Goal: Information Seeking & Learning: Learn about a topic

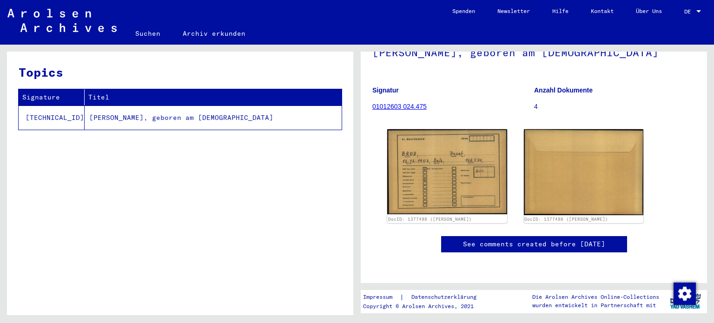
scroll to position [139, 0]
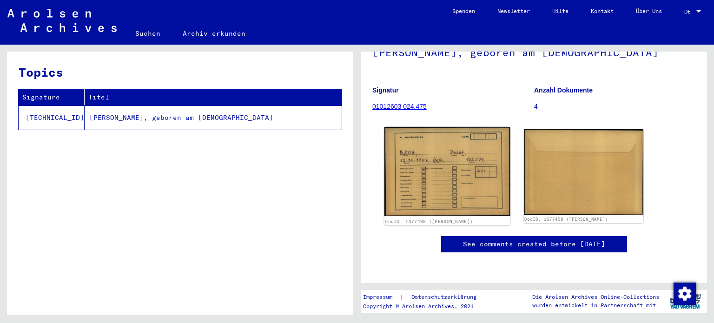
click at [439, 127] on img at bounding box center [446, 171] width 125 height 89
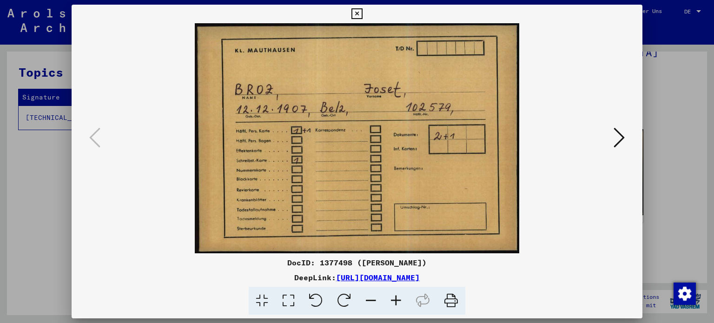
click at [617, 138] on icon at bounding box center [618, 137] width 11 height 22
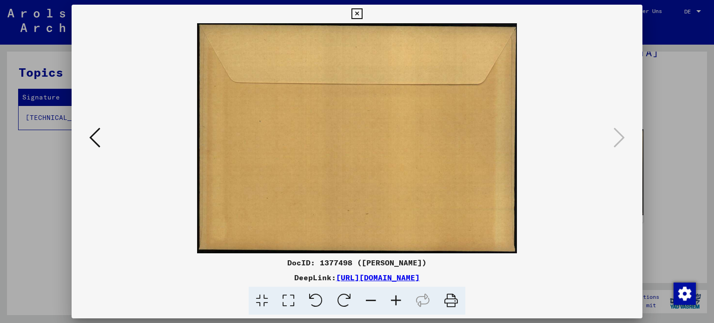
click at [354, 12] on icon at bounding box center [356, 13] width 11 height 11
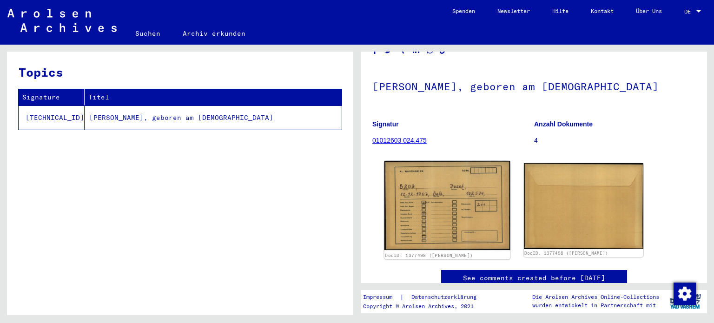
scroll to position [46, 0]
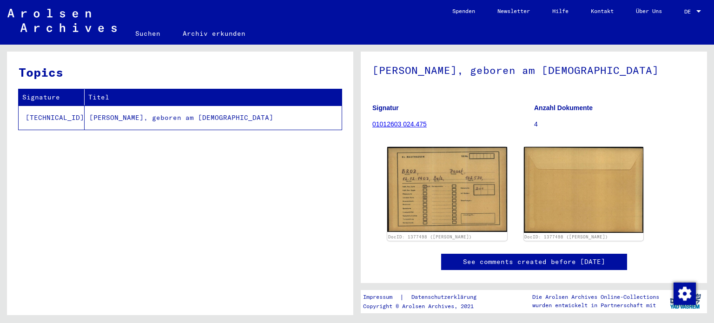
click at [406, 128] on link "01012603 024.475" at bounding box center [399, 123] width 54 height 7
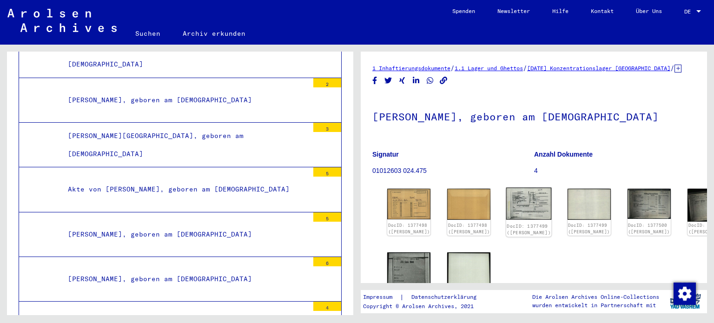
click at [506, 208] on img at bounding box center [529, 204] width 46 height 32
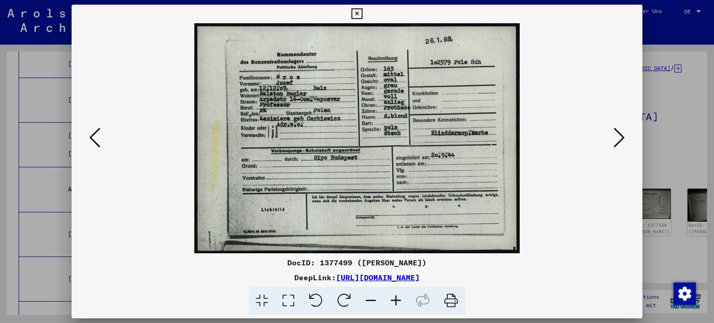
click at [622, 135] on icon at bounding box center [618, 137] width 11 height 22
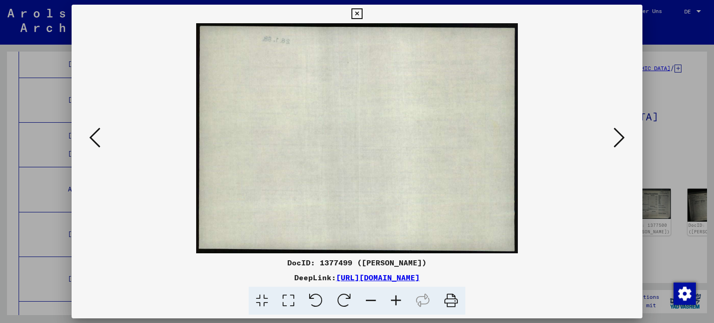
click at [622, 135] on icon at bounding box center [618, 137] width 11 height 22
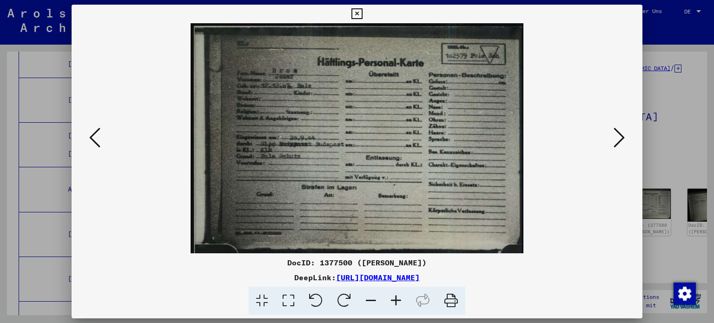
click at [622, 135] on icon at bounding box center [618, 137] width 11 height 22
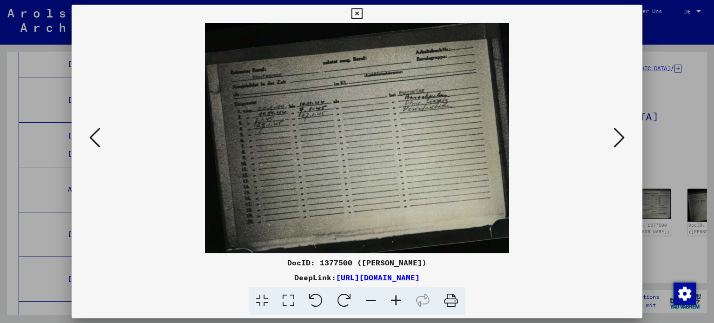
click at [622, 135] on icon at bounding box center [618, 137] width 11 height 22
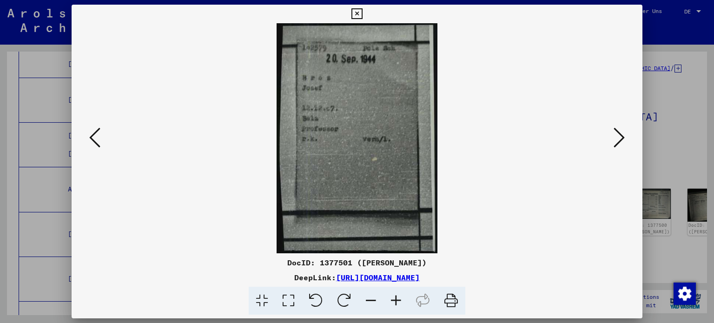
click at [622, 135] on icon at bounding box center [618, 137] width 11 height 22
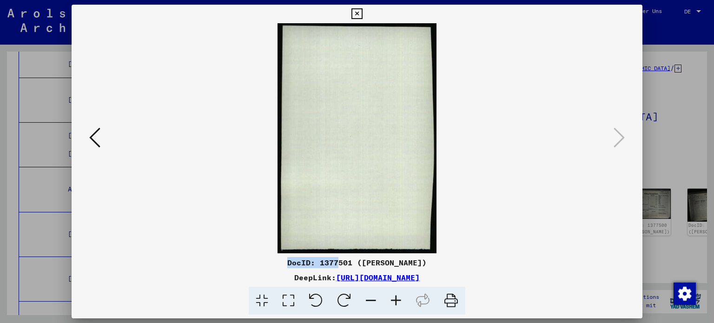
drag, startPoint x: 295, startPoint y: 261, endPoint x: 347, endPoint y: 261, distance: 52.0
click at [347, 261] on div "DocID: 1377501 ([PERSON_NAME])" at bounding box center [357, 262] width 571 height 11
click at [357, 15] on icon at bounding box center [356, 13] width 11 height 11
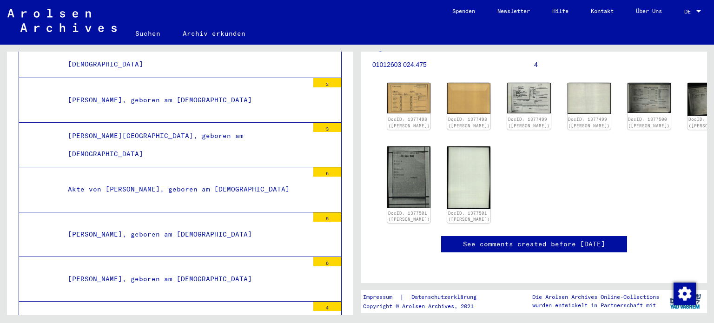
scroll to position [139, 0]
click at [402, 82] on img at bounding box center [409, 98] width 46 height 32
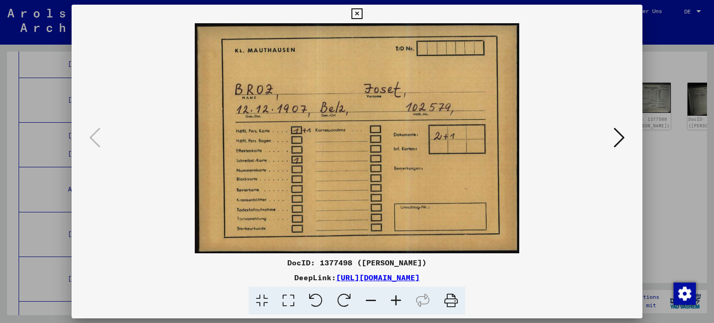
click at [618, 131] on icon at bounding box center [618, 137] width 11 height 22
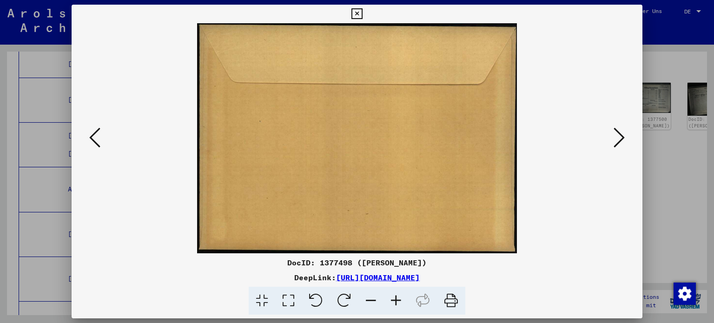
click at [618, 131] on icon at bounding box center [618, 137] width 11 height 22
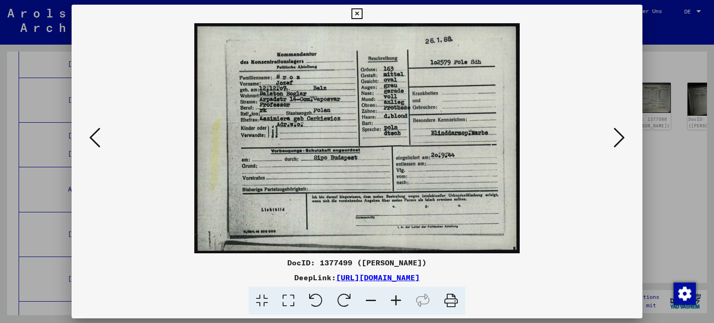
click at [617, 135] on icon at bounding box center [618, 137] width 11 height 22
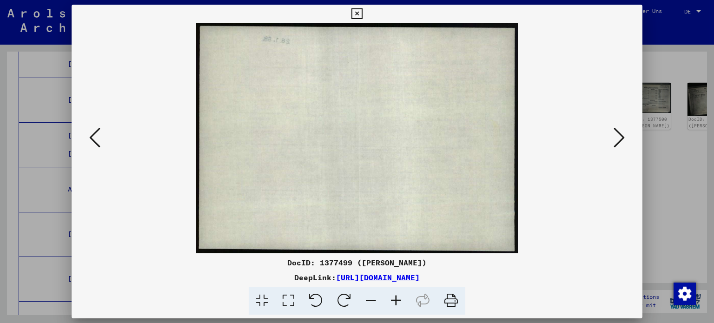
click at [619, 135] on icon at bounding box center [618, 137] width 11 height 22
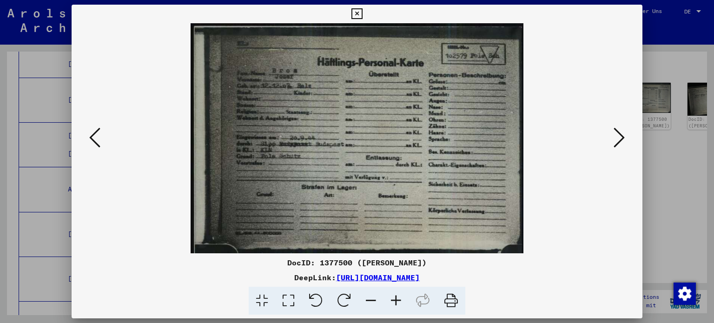
click at [619, 135] on icon at bounding box center [618, 137] width 11 height 22
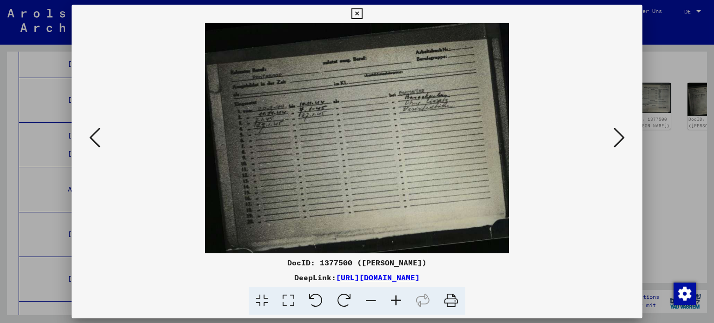
drag, startPoint x: 445, startPoint y: 154, endPoint x: 444, endPoint y: 160, distance: 6.1
click at [445, 160] on img at bounding box center [357, 138] width 508 height 230
click at [621, 141] on icon at bounding box center [618, 137] width 11 height 22
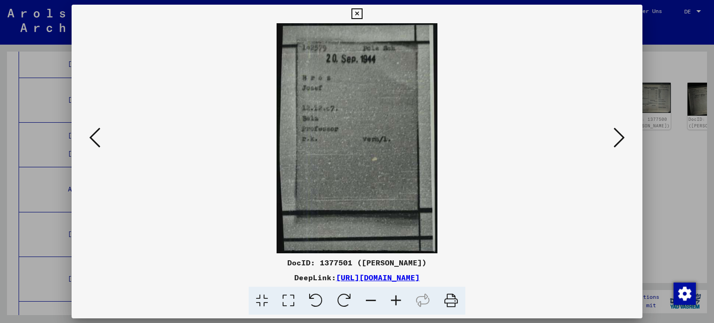
click at [622, 142] on icon at bounding box center [618, 137] width 11 height 22
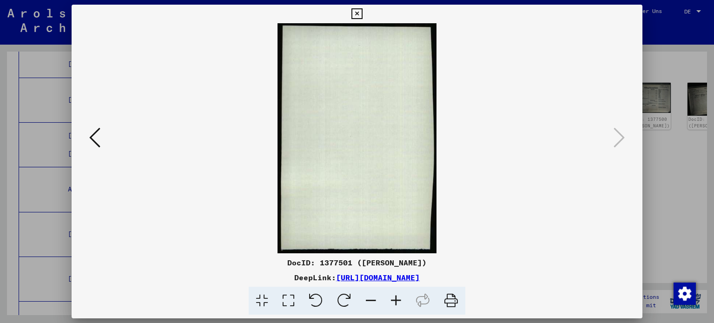
click at [96, 148] on icon at bounding box center [94, 137] width 11 height 22
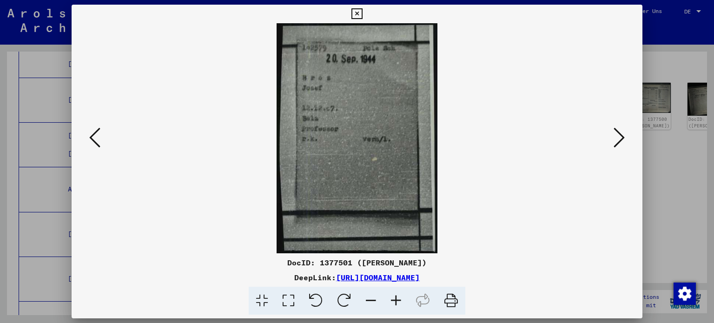
click at [96, 144] on icon at bounding box center [94, 137] width 11 height 22
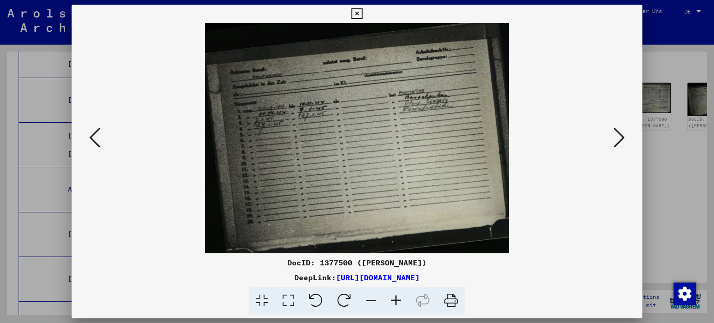
click at [96, 144] on icon at bounding box center [94, 137] width 11 height 22
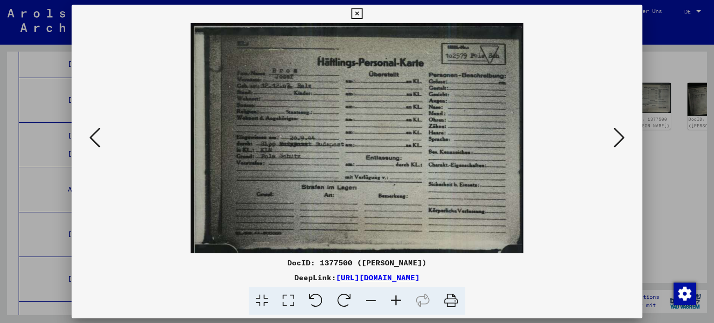
click at [96, 144] on icon at bounding box center [94, 137] width 11 height 22
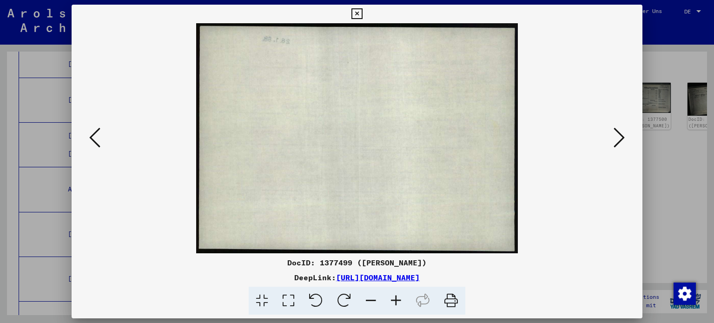
click at [96, 144] on icon at bounding box center [94, 137] width 11 height 22
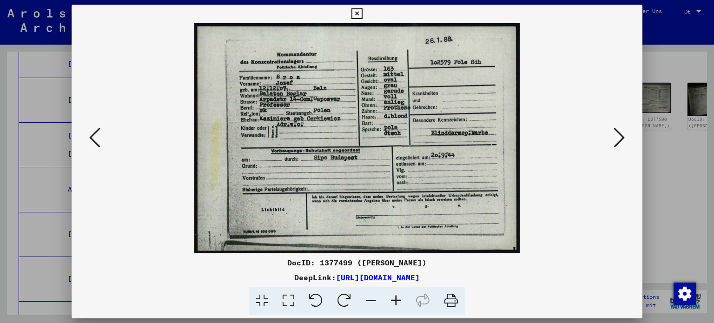
click at [95, 134] on icon at bounding box center [94, 137] width 11 height 22
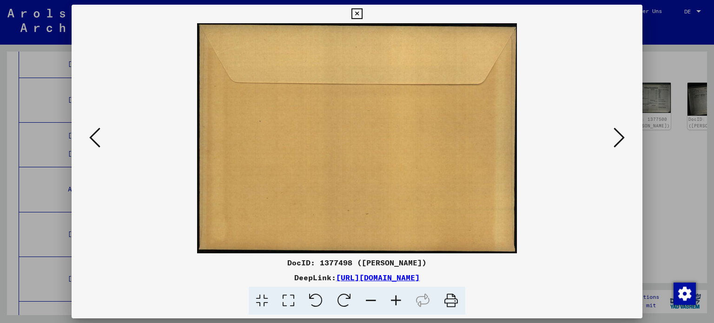
click at [95, 134] on icon at bounding box center [94, 137] width 11 height 22
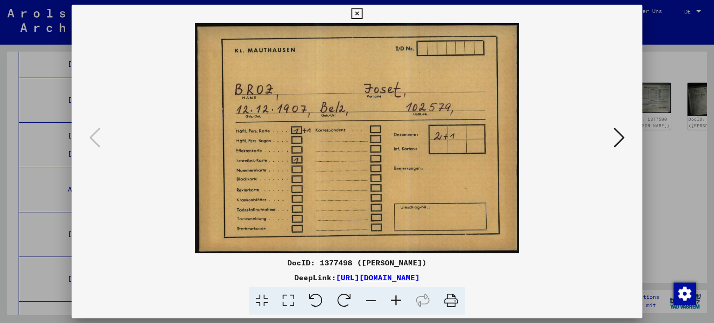
click at [33, 62] on div at bounding box center [357, 161] width 714 height 323
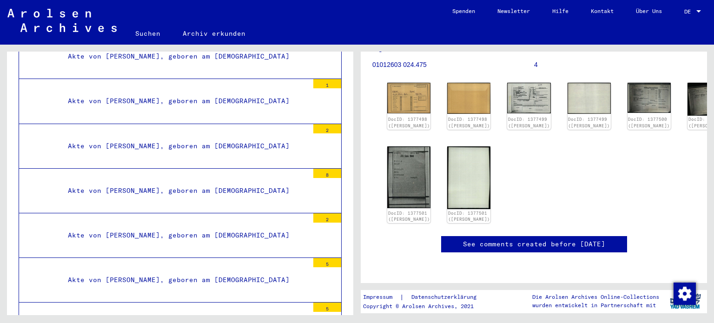
scroll to position [0, 0]
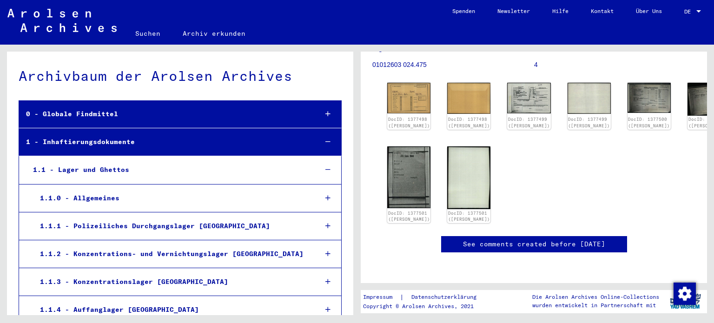
click at [325, 113] on icon at bounding box center [327, 114] width 5 height 7
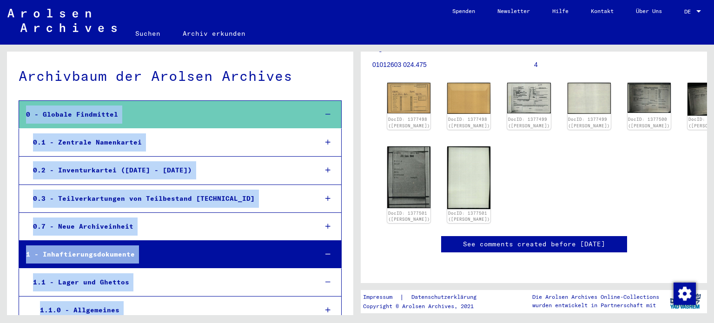
drag, startPoint x: 113, startPoint y: 212, endPoint x: 19, endPoint y: 114, distance: 136.7
copy mat-tree "5 - Loremip Dolorsitam 7.0 - Consecte Adipiscinge 5.8 - Seddoeiusmodte (1244 - …"
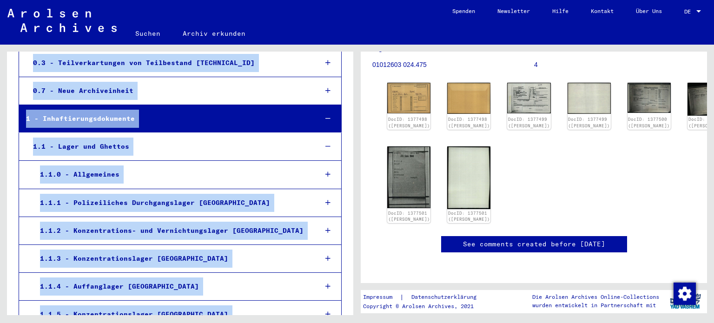
scroll to position [186, 0]
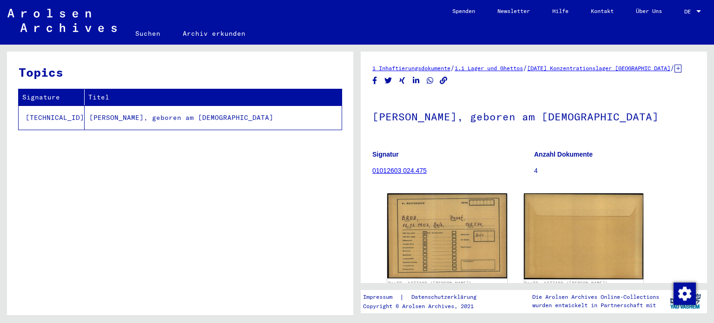
drag, startPoint x: 360, startPoint y: 68, endPoint x: 692, endPoint y: 65, distance: 332.1
click at [692, 65] on div "1 Inhaftierungsdokumente / 1.1 Lager und Ghettos / [DATE] Konzentrationslager […" at bounding box center [535, 180] width 357 height 270
copy div "1 Inhaftierungsdokumente / 1.1 Lager und Ghettos / [DATE] Konzentrationslager […"
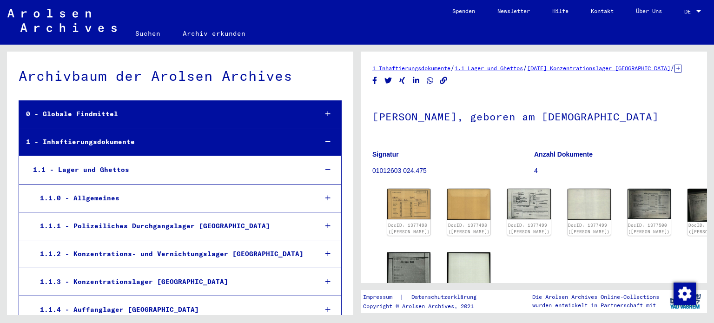
scroll to position [24676, 0]
